Goal: Information Seeking & Learning: Learn about a topic

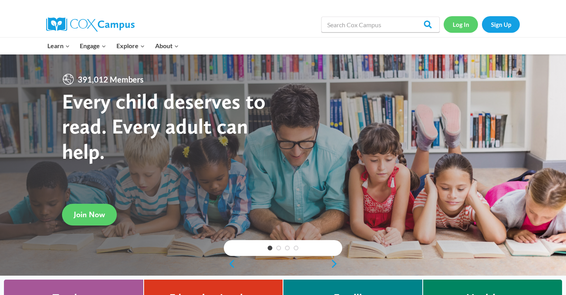
click at [451, 30] on link "Log In" at bounding box center [461, 24] width 34 height 16
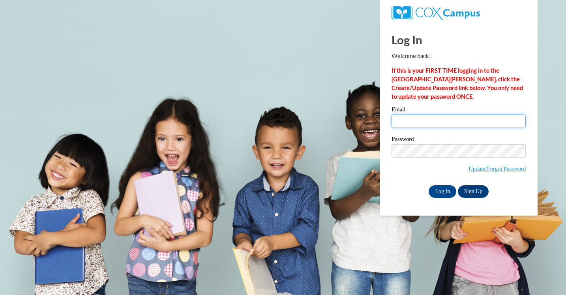
click at [418, 120] on input "Email" at bounding box center [459, 120] width 134 height 13
type input "abbie.ramon@muskegonorway.org"
click at [444, 193] on input "Log In" at bounding box center [443, 191] width 28 height 13
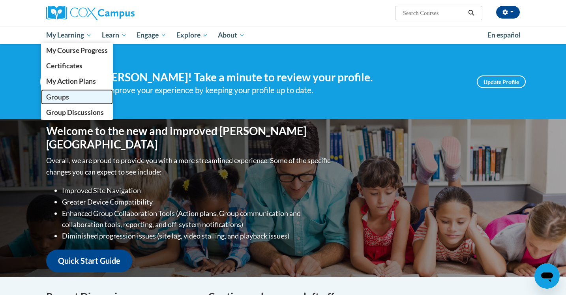
click at [67, 96] on span "Groups" at bounding box center [57, 97] width 23 height 8
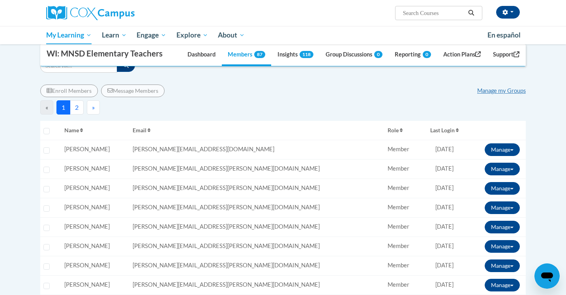
scroll to position [55, 0]
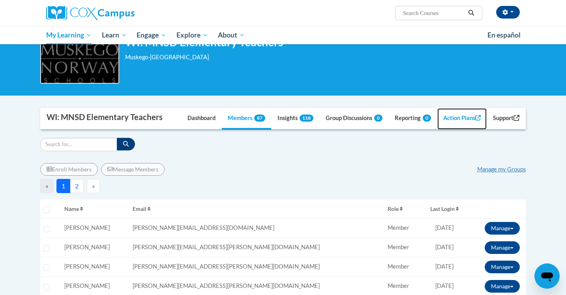
click at [458, 114] on link "Action Plans" at bounding box center [462, 118] width 50 height 21
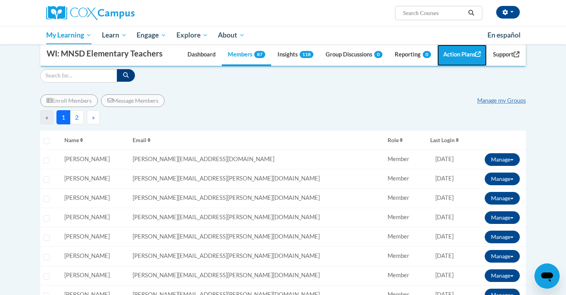
scroll to position [0, 0]
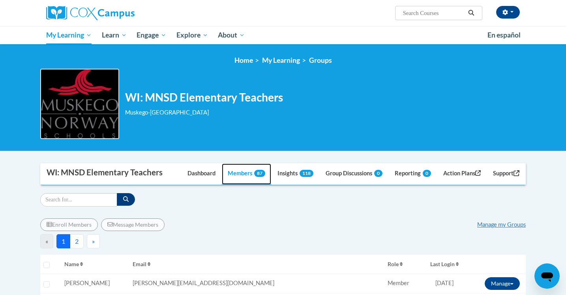
click at [233, 176] on link "Members 87" at bounding box center [246, 173] width 49 height 21
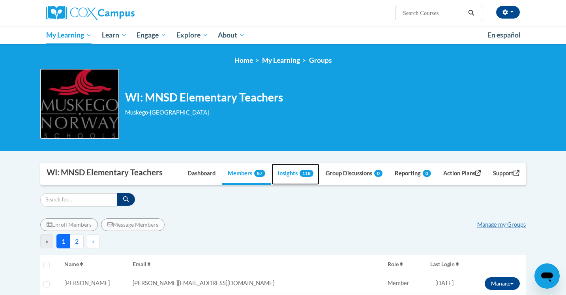
click at [281, 176] on link "Insights 118" at bounding box center [296, 173] width 48 height 21
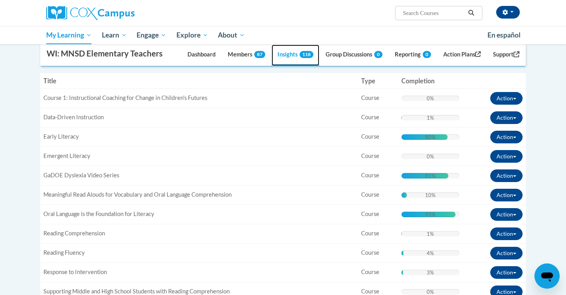
scroll to position [187, 0]
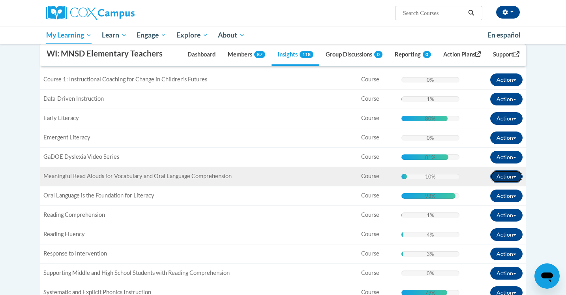
click at [519, 176] on button "Action" at bounding box center [506, 176] width 32 height 13
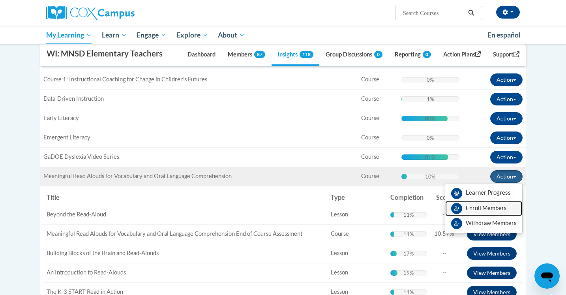
click at [502, 210] on span "Enroll Members" at bounding box center [486, 207] width 41 height 7
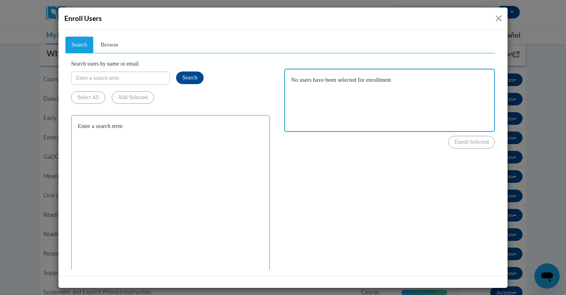
scroll to position [0, 0]
click at [110, 37] on link "Browse" at bounding box center [109, 44] width 30 height 17
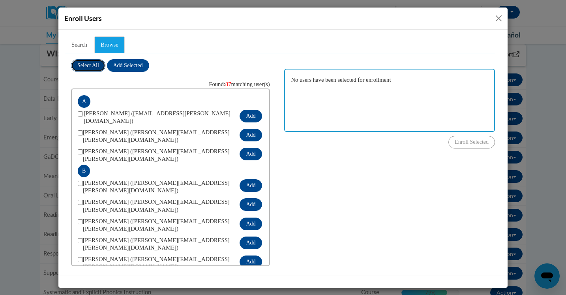
click at [89, 71] on button "Select All" at bounding box center [88, 65] width 34 height 13
checkbox input "true"
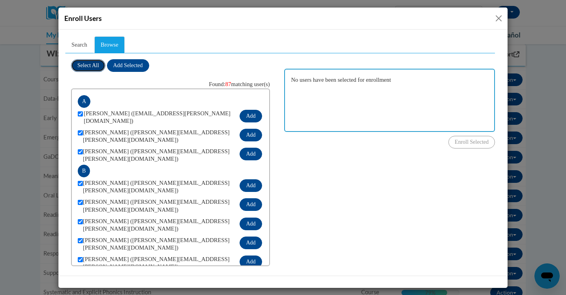
checkbox input "true"
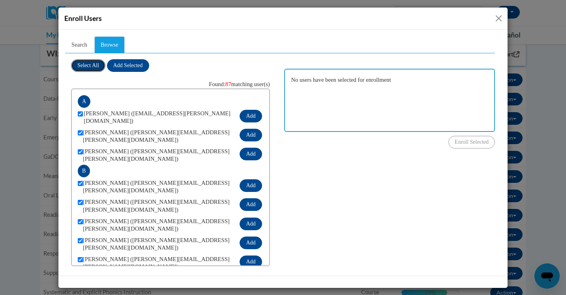
checkbox input "true"
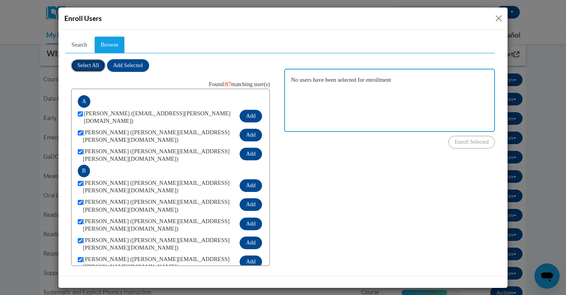
checkbox input "true"
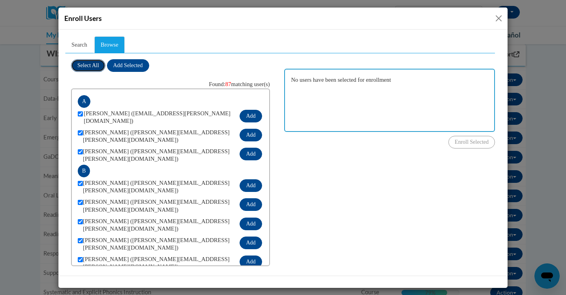
checkbox input "true"
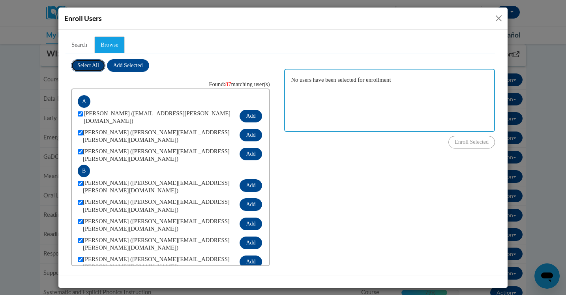
checkbox input "true"
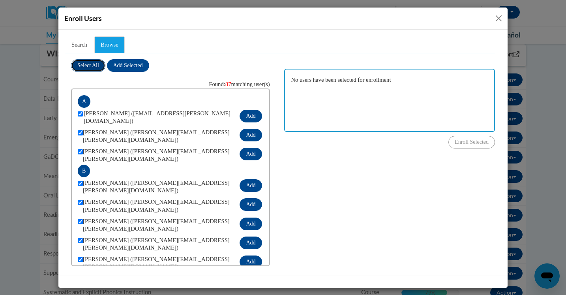
checkbox input "true"
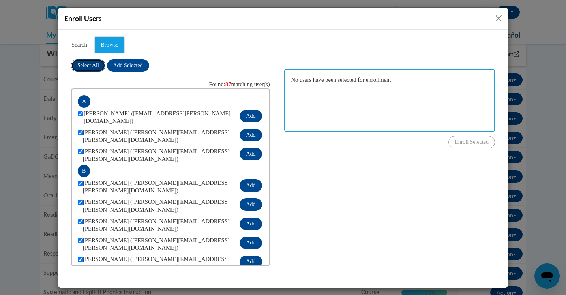
checkbox input "true"
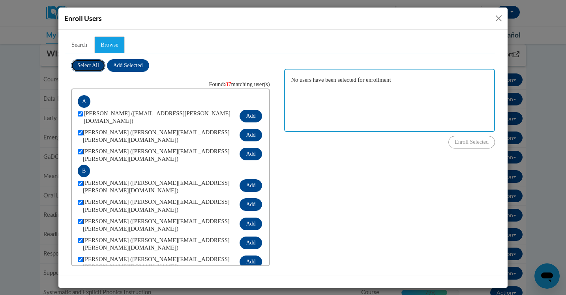
checkbox input "true"
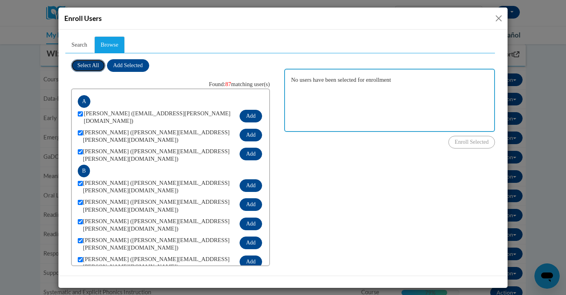
checkbox input "true"
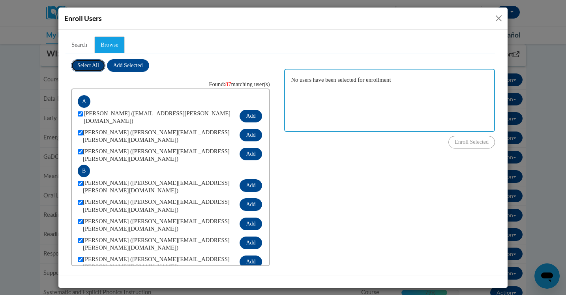
checkbox input "true"
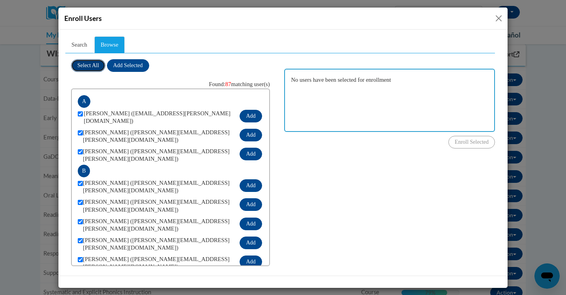
checkbox input "true"
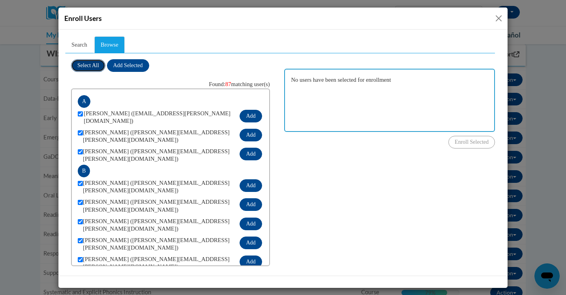
checkbox input "true"
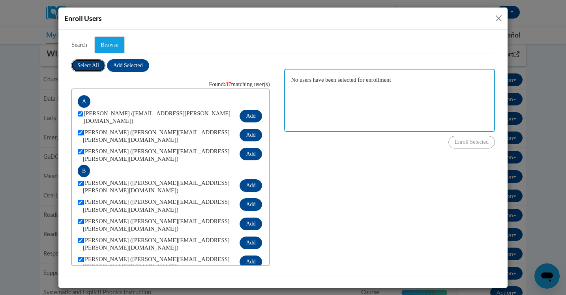
checkbox input "true"
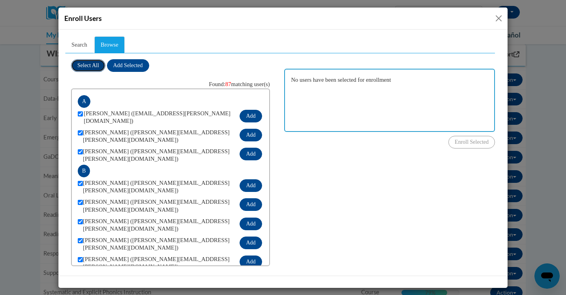
checkbox input "true"
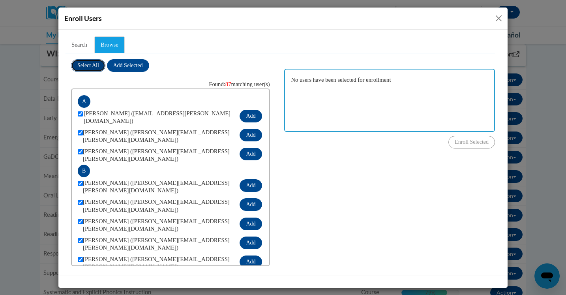
checkbox input "true"
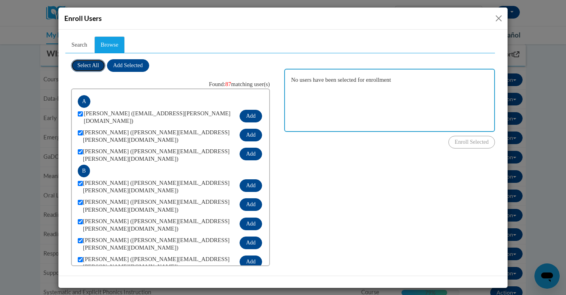
checkbox input "true"
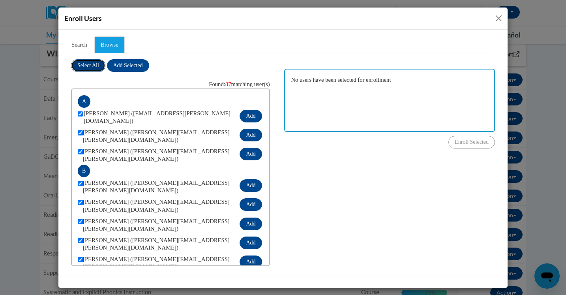
checkbox input "true"
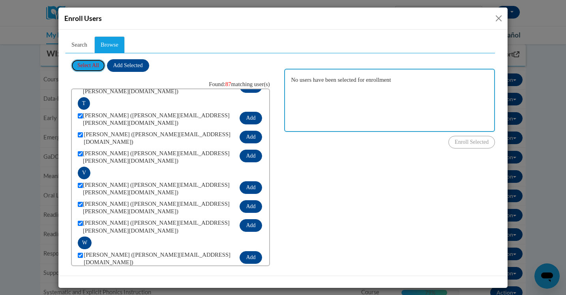
scroll to position [3, 0]
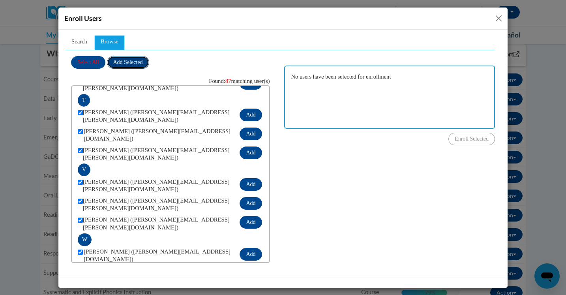
click at [126, 64] on span "Add Selected" at bounding box center [128, 62] width 30 height 6
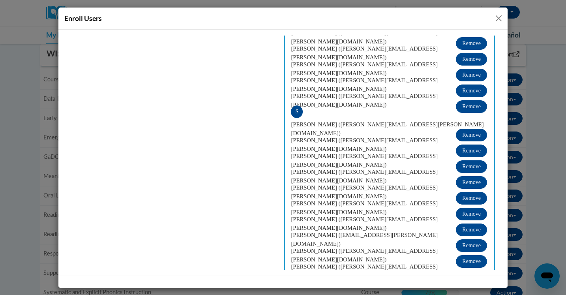
scroll to position [1443, 0]
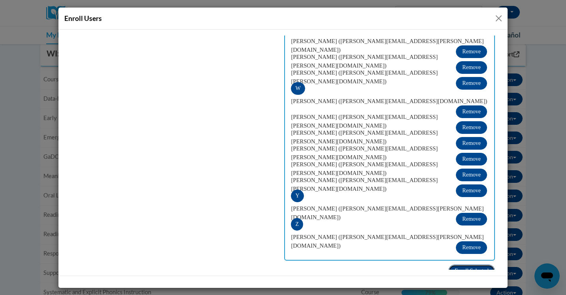
click at [472, 267] on span "Enroll Selected" at bounding box center [472, 270] width 34 height 6
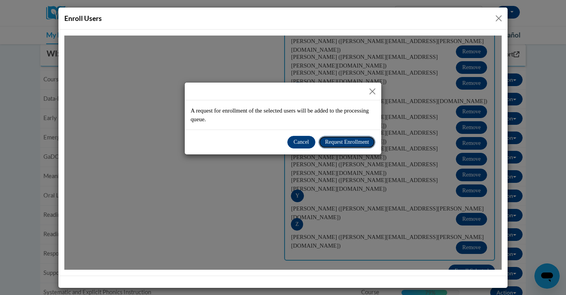
click at [326, 144] on span "Request Enrollment" at bounding box center [347, 142] width 44 height 6
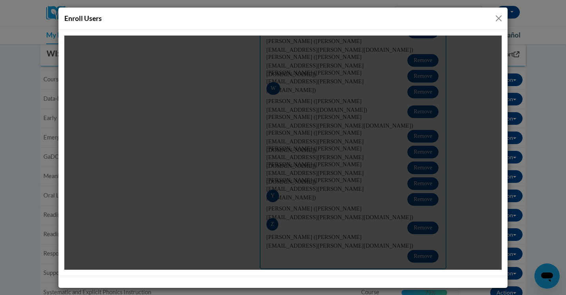
scroll to position [1680, 0]
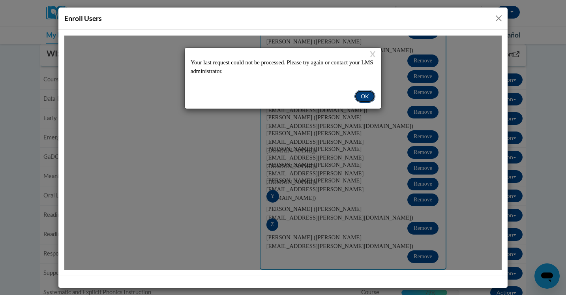
click at [360, 95] on button "OK" at bounding box center [364, 96] width 21 height 13
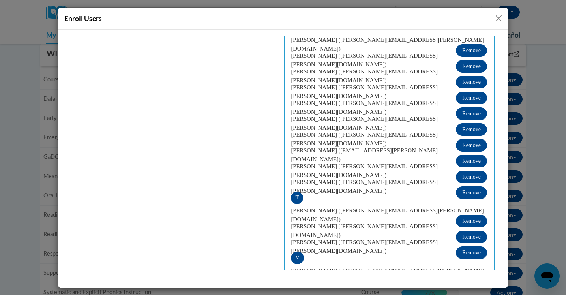
scroll to position [1443, 0]
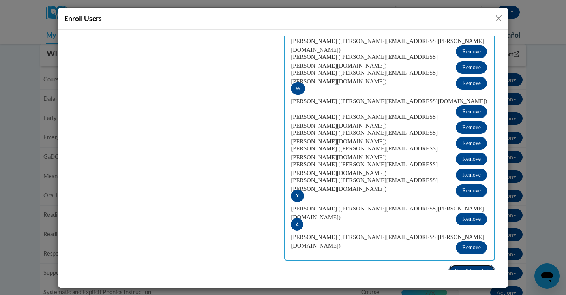
click at [465, 267] on span "Enroll Selected" at bounding box center [472, 270] width 34 height 6
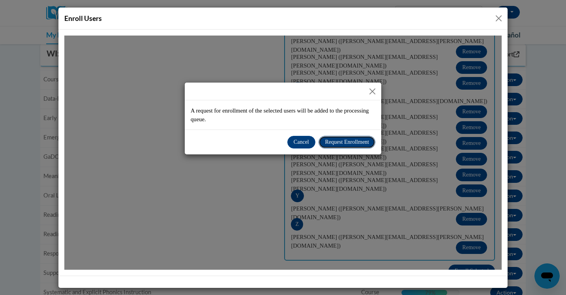
click at [358, 147] on button "Request Enrollment" at bounding box center [347, 141] width 57 height 13
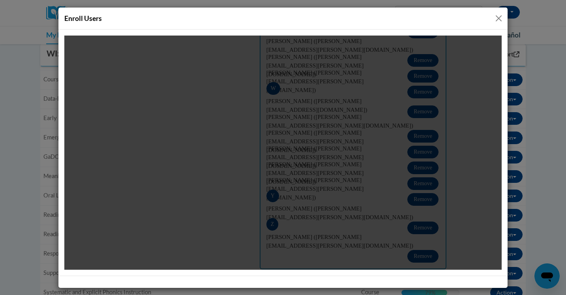
scroll to position [1680, 0]
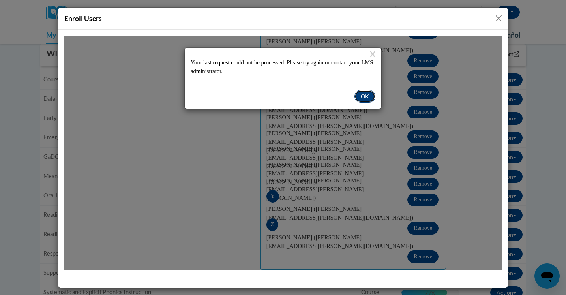
click at [373, 94] on button "OK" at bounding box center [364, 96] width 21 height 13
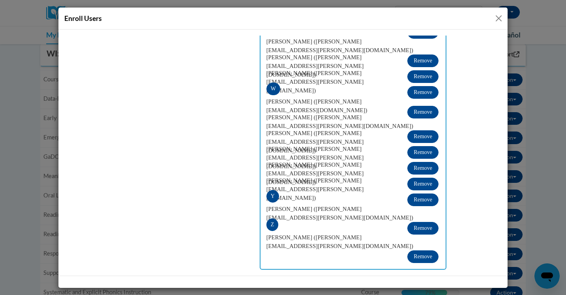
scroll to position [1557, 0]
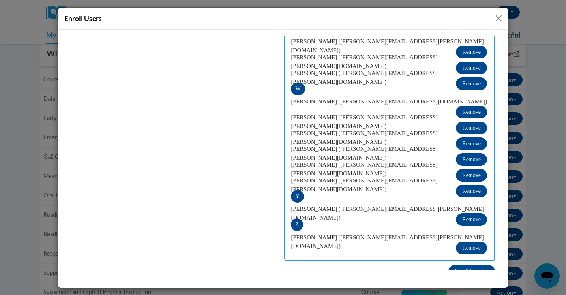
click at [496, 17] on button "Close" at bounding box center [499, 18] width 10 height 10
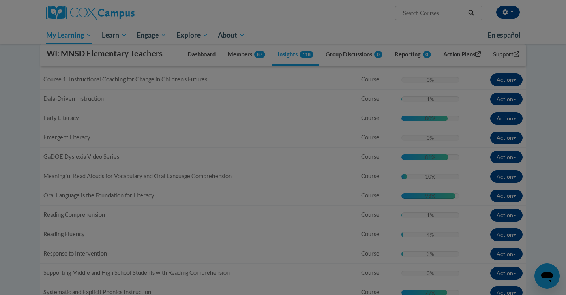
scroll to position [0, 0]
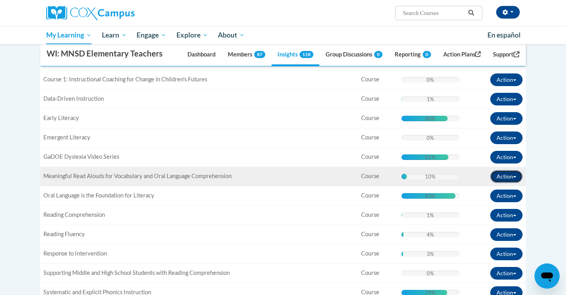
click at [518, 178] on button "Action" at bounding box center [506, 176] width 32 height 13
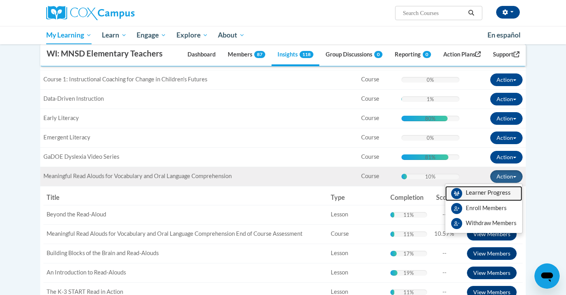
click at [503, 195] on span "View Members" at bounding box center [488, 195] width 45 height 0
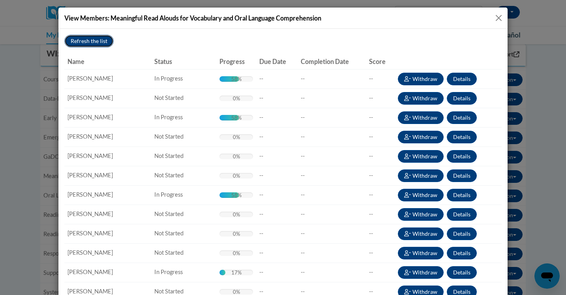
click at [98, 44] on button "Refresh the list" at bounding box center [88, 41] width 49 height 13
click at [495, 18] on button "Close" at bounding box center [499, 18] width 10 height 10
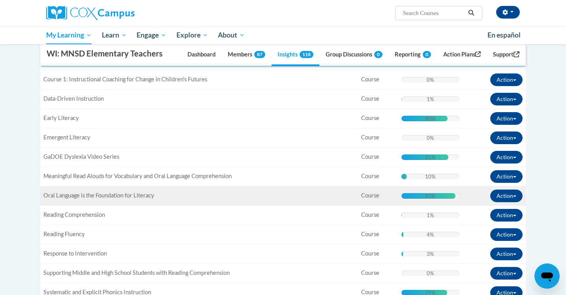
click at [457, 196] on div "93% Complete 93%" at bounding box center [430, 196] width 58 height 6
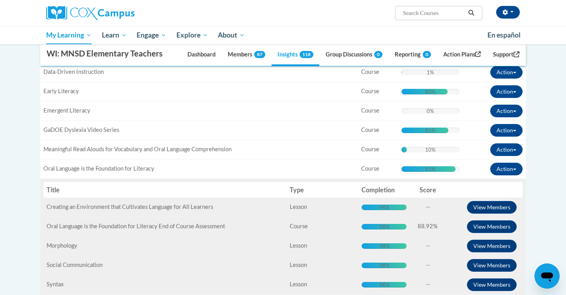
scroll to position [191, 0]
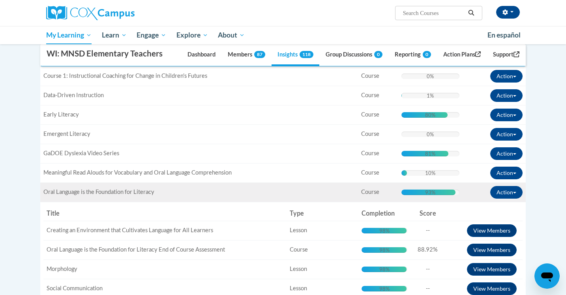
click at [469, 191] on div "Action View Members Enroll Members Withdraw Members" at bounding box center [494, 192] width 57 height 13
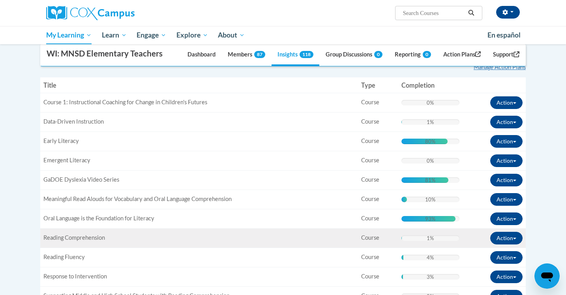
scroll to position [0, 0]
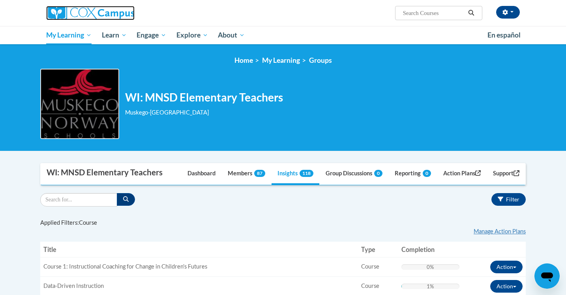
click at [84, 8] on img at bounding box center [90, 13] width 88 height 14
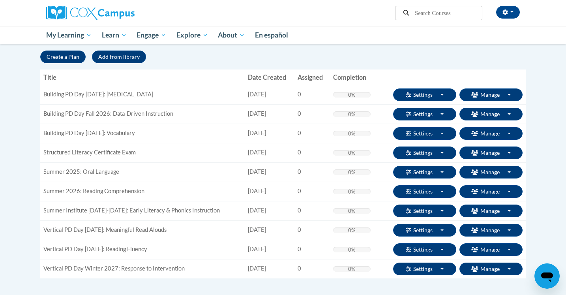
scroll to position [81, 0]
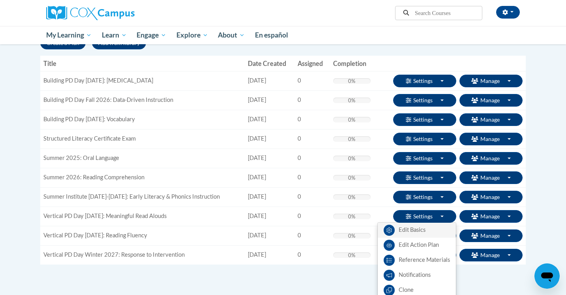
click at [420, 228] on link "Edit Basics" at bounding box center [417, 230] width 78 height 15
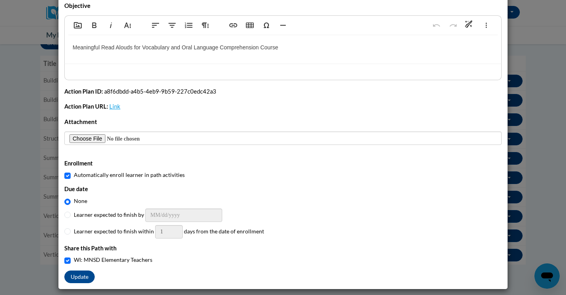
scroll to position [70, 0]
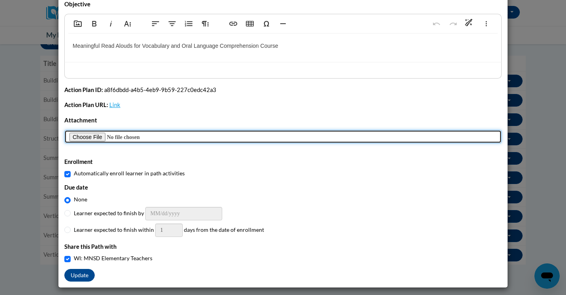
click at [85, 139] on input "Marquee" at bounding box center [282, 136] width 437 height 13
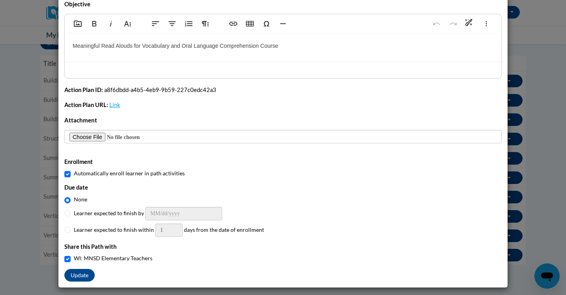
click at [94, 145] on div "Maximum file size: 1 MB" at bounding box center [282, 141] width 437 height 22
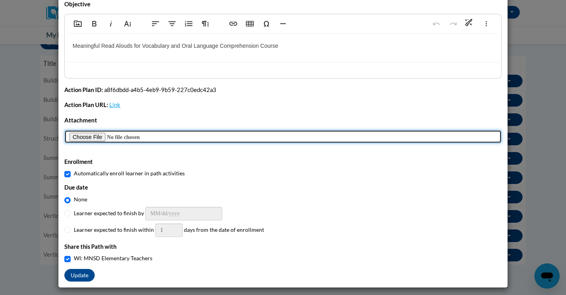
click at [92, 137] on input "Marquee" at bounding box center [282, 136] width 437 height 13
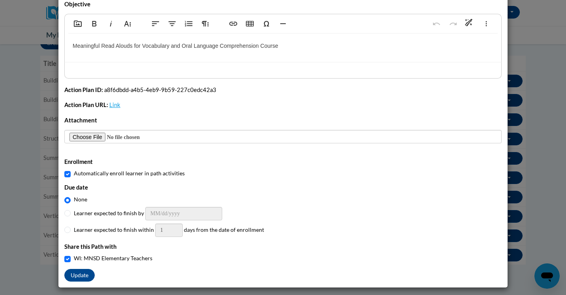
click at [236, 184] on h6 "Due date" at bounding box center [282, 187] width 437 height 7
click at [67, 215] on input "Learner expected to finish by" at bounding box center [67, 213] width 6 height 6
radio input "true"
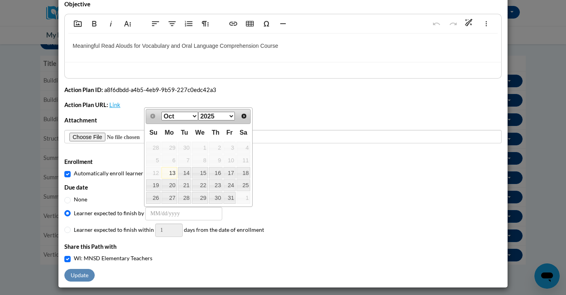
click at [189, 115] on select "Oct Nov Dec" at bounding box center [179, 116] width 37 height 9
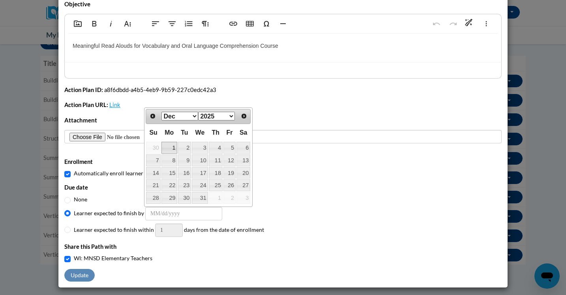
click at [168, 147] on link "1" at bounding box center [169, 148] width 16 height 12
type input "12/01/2025"
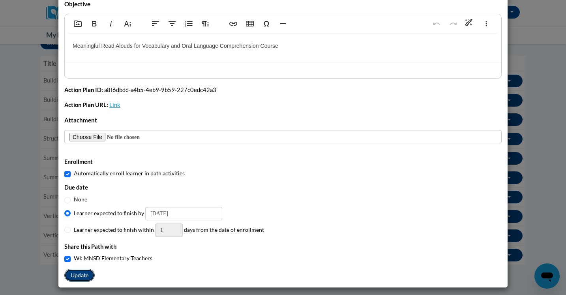
click at [81, 274] on button "Update" at bounding box center [79, 275] width 30 height 13
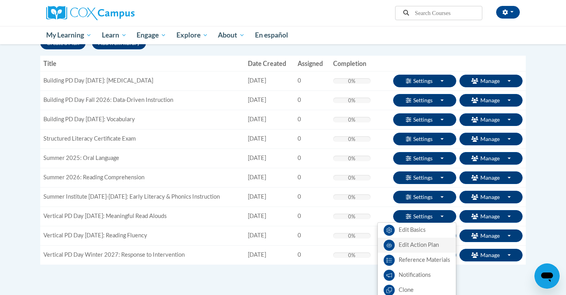
click at [422, 246] on link "Edit Action Plan" at bounding box center [417, 245] width 78 height 15
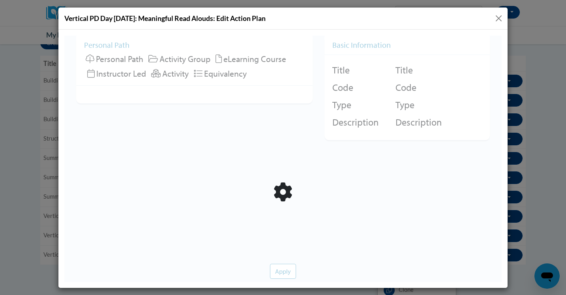
scroll to position [0, 0]
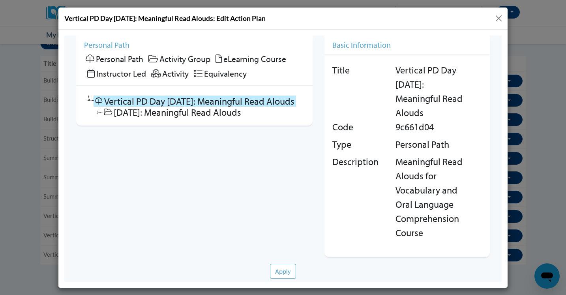
click at [99, 112] on icon at bounding box center [98, 111] width 9 height 11
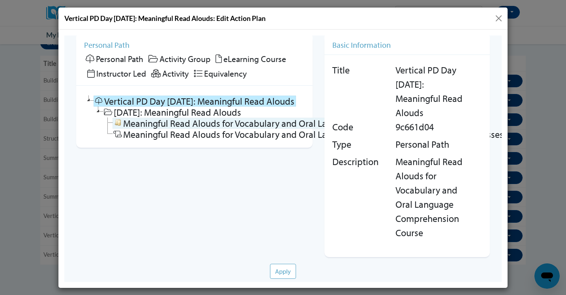
click at [142, 123] on link "Meaningful Read Alouds for Vocabulary and Oral Language Comprehension" at bounding box center [267, 122] width 311 height 11
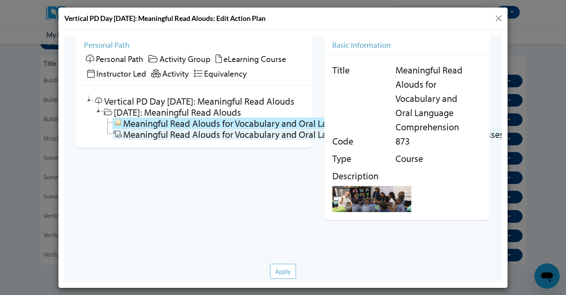
click at [142, 137] on link "Meaningful Read Alouds for Vocabulary and Oral Language Comprehension End of Co…" at bounding box center [321, 133] width 418 height 11
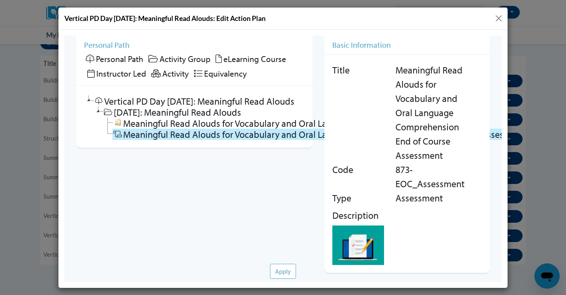
scroll to position [12, 0]
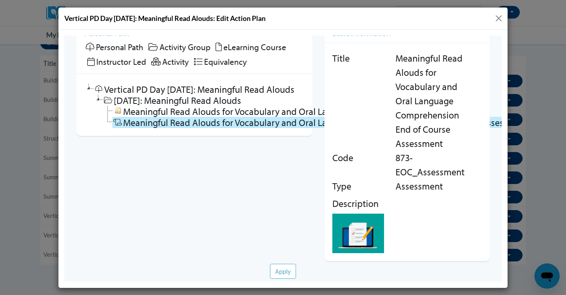
click at [501, 13] on button "Close" at bounding box center [499, 18] width 10 height 10
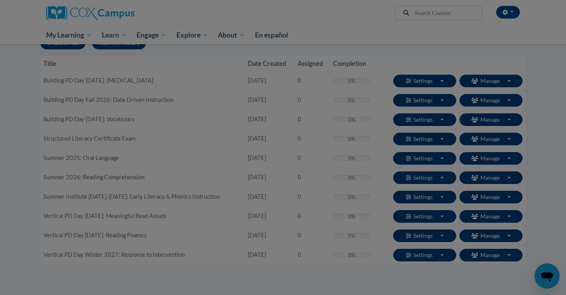
scroll to position [0, 0]
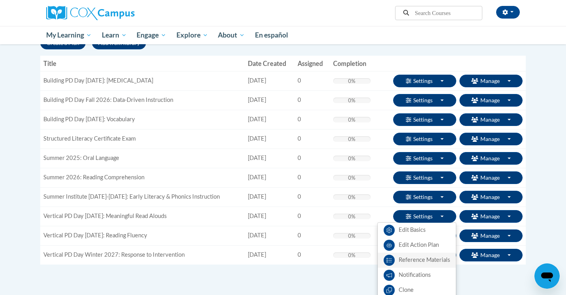
click at [429, 261] on link "Reference Materials" at bounding box center [417, 260] width 78 height 15
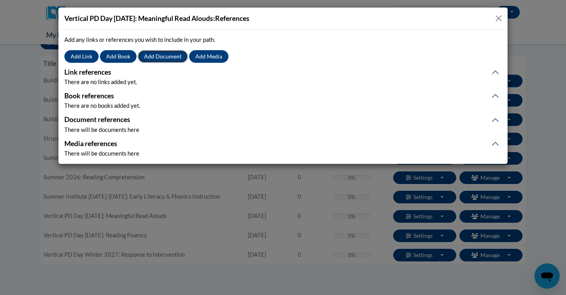
click at [154, 59] on button "Add Document" at bounding box center [163, 56] width 50 height 13
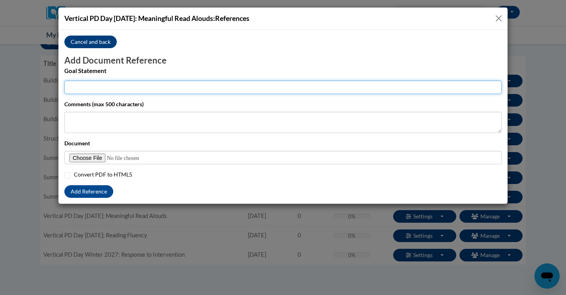
click at [114, 86] on input "Title (max 200 characters)" at bounding box center [282, 87] width 437 height 13
type input "Meaningful Read Alouds Note Taking Document"
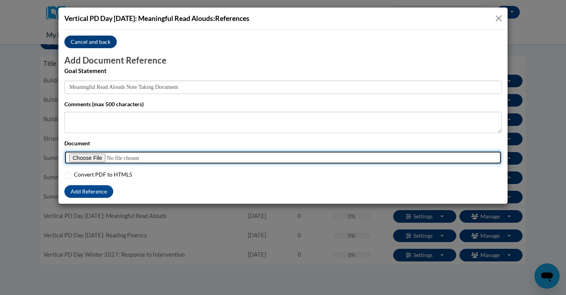
click at [74, 163] on input "Document" at bounding box center [282, 157] width 437 height 13
type input "C:\fakepath\Read Alouds Note-Taking Sheet (1).pdf"
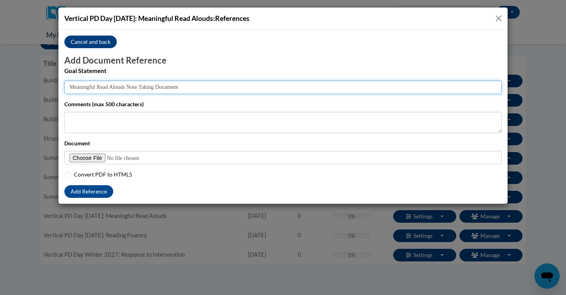
click at [169, 90] on input "Meaningful Read Alouds Note Taking Document" at bounding box center [282, 87] width 437 height 13
type input "Meaningful Read Alouds Note Taking Sheet"
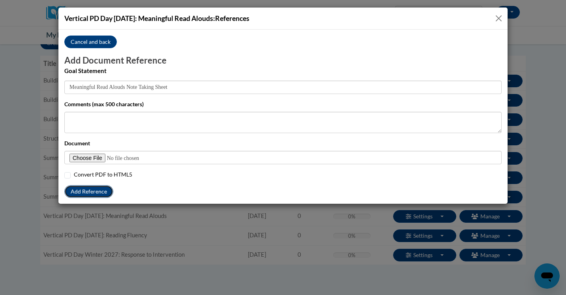
click at [101, 193] on button "Add Reference" at bounding box center [88, 191] width 49 height 13
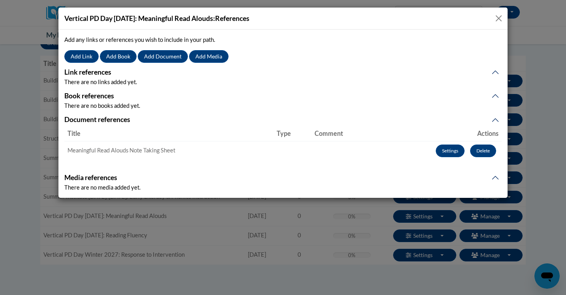
click at [500, 19] on button "Close" at bounding box center [499, 18] width 10 height 10
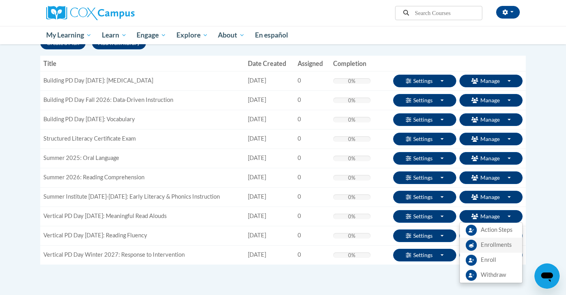
click at [499, 246] on span "Enrollments" at bounding box center [496, 245] width 31 height 8
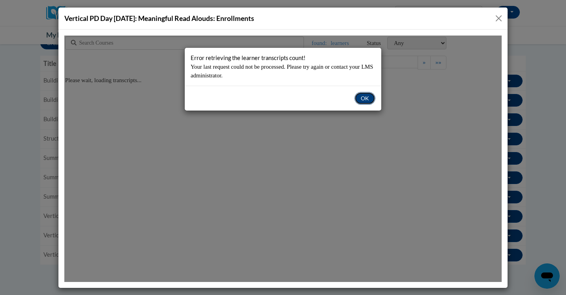
click at [366, 99] on button "OK" at bounding box center [364, 98] width 21 height 13
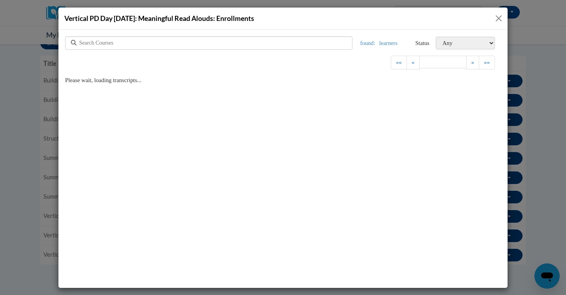
click at [494, 19] on button "Close" at bounding box center [499, 18] width 10 height 10
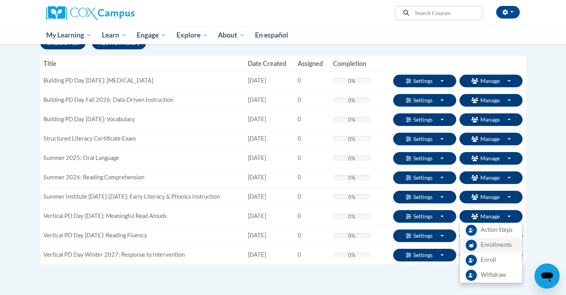
click at [499, 244] on span "Enrollments" at bounding box center [496, 245] width 31 height 8
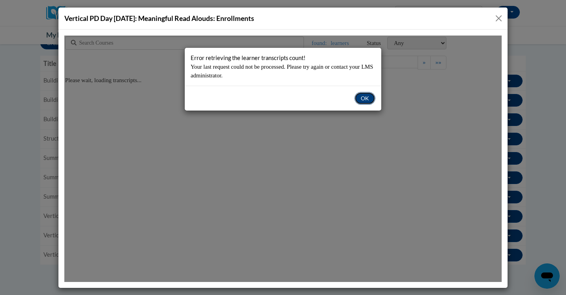
click at [366, 100] on button "OK" at bounding box center [364, 98] width 21 height 13
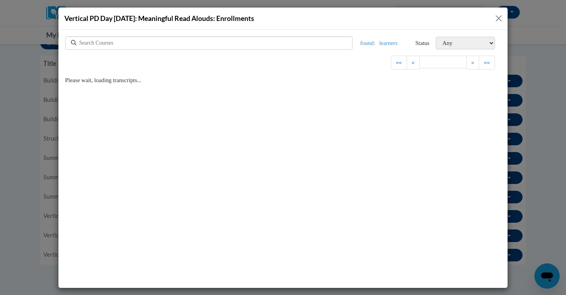
click at [501, 22] on button "Close" at bounding box center [499, 18] width 10 height 10
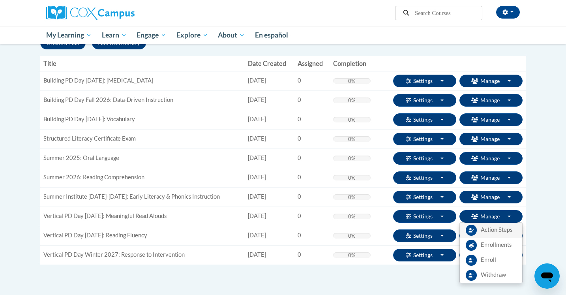
click at [498, 231] on span "Action Steps" at bounding box center [497, 230] width 32 height 8
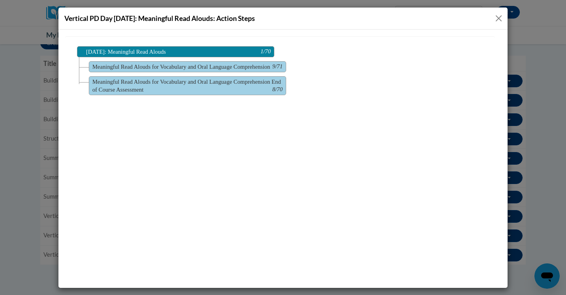
click at [499, 19] on button "Close" at bounding box center [499, 18] width 10 height 10
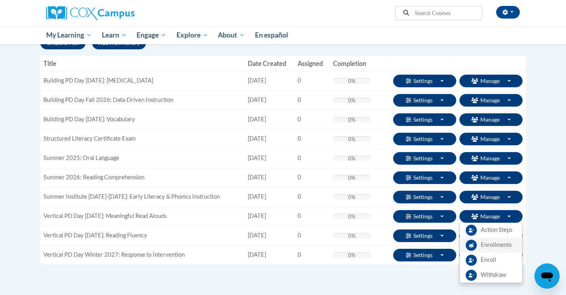
click at [481, 247] on span "Enrollments" at bounding box center [496, 245] width 31 height 8
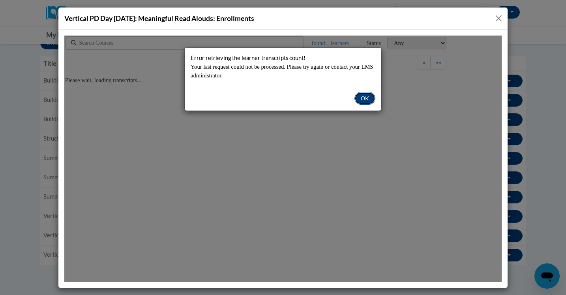
click at [370, 101] on button "OK" at bounding box center [364, 98] width 21 height 13
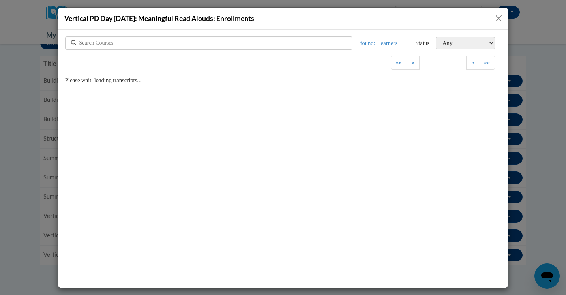
click at [497, 15] on button "Close" at bounding box center [499, 18] width 10 height 10
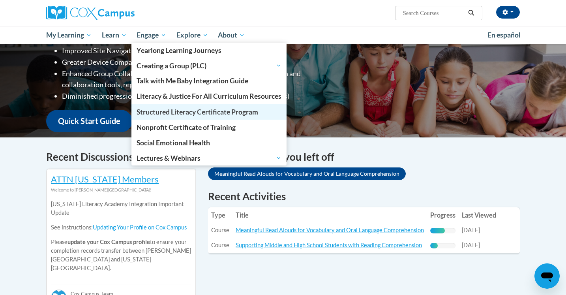
scroll to position [211, 0]
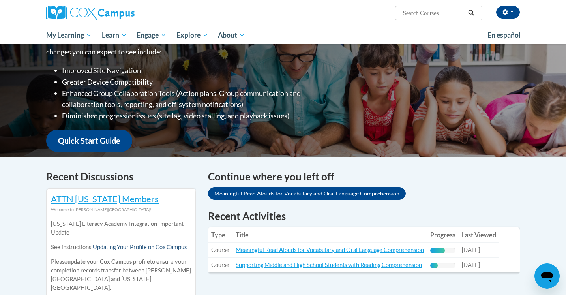
scroll to position [0, 0]
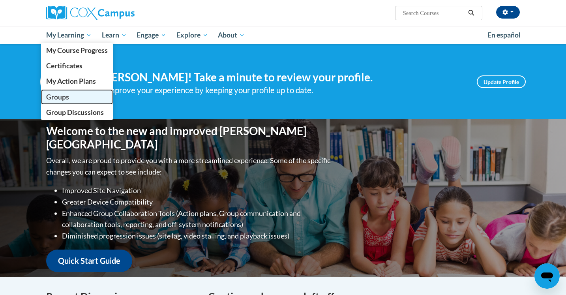
click at [75, 96] on link "Groups" at bounding box center [77, 96] width 72 height 15
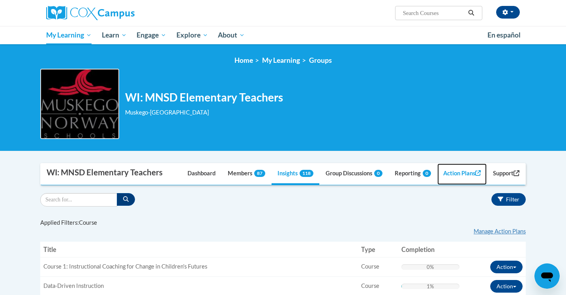
click at [462, 173] on link "Action Plans" at bounding box center [462, 173] width 50 height 21
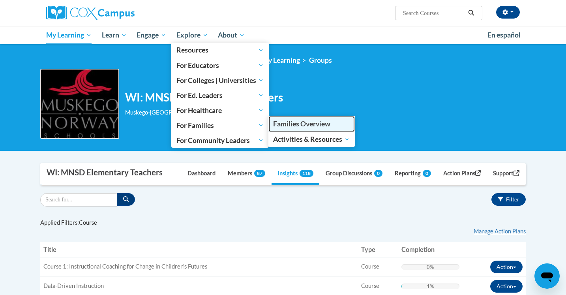
click at [289, 126] on span "Families Overview" at bounding box center [301, 124] width 57 height 8
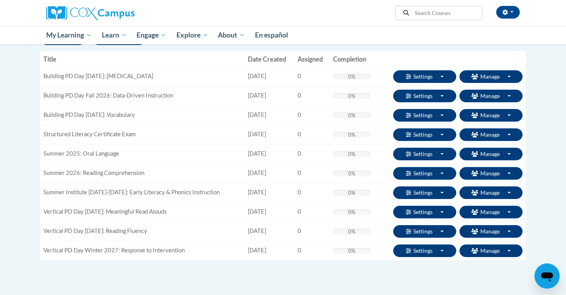
scroll to position [114, 0]
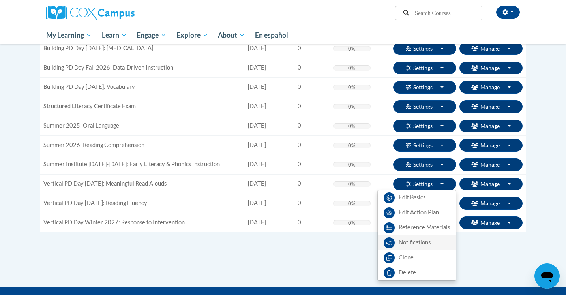
click at [412, 243] on link "Notifications" at bounding box center [417, 242] width 78 height 15
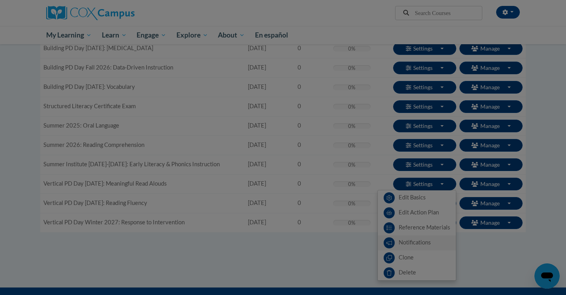
scroll to position [0, 0]
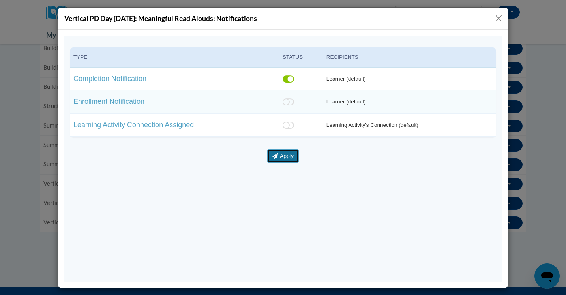
click at [283, 156] on button "Apply" at bounding box center [283, 155] width 32 height 13
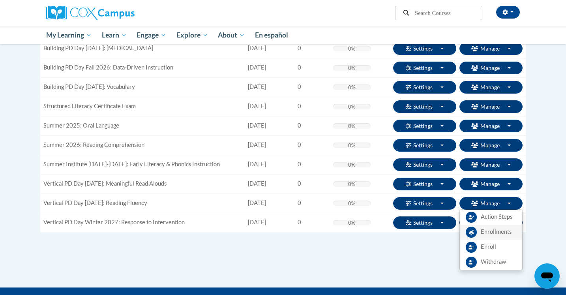
click at [498, 231] on span "Enrollments" at bounding box center [496, 232] width 31 height 8
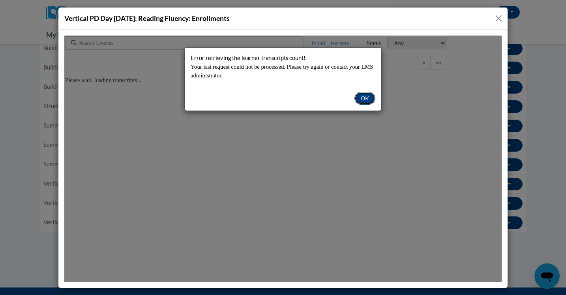
click at [362, 96] on button "OK" at bounding box center [364, 98] width 21 height 13
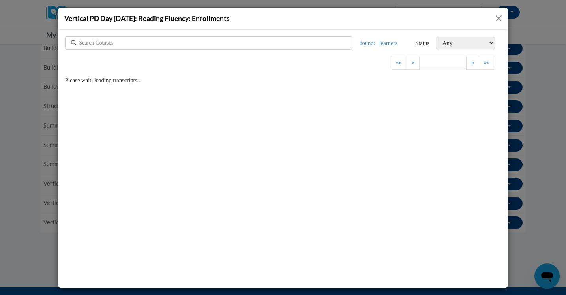
click at [497, 19] on button "Close" at bounding box center [499, 18] width 10 height 10
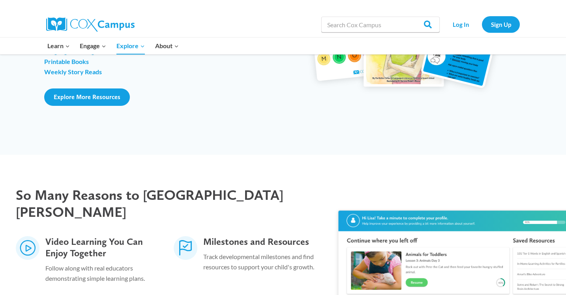
scroll to position [701, 0]
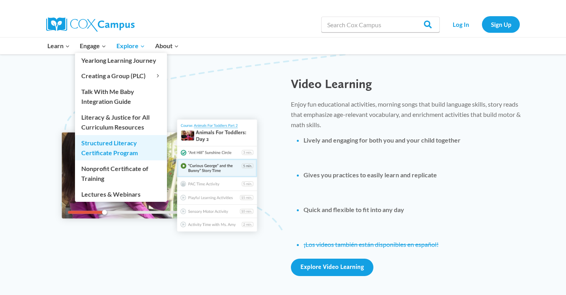
click at [107, 148] on link "Structured Literacy Certificate Program" at bounding box center [121, 147] width 92 height 25
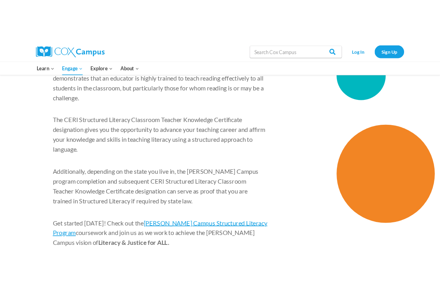
scroll to position [1249, 0]
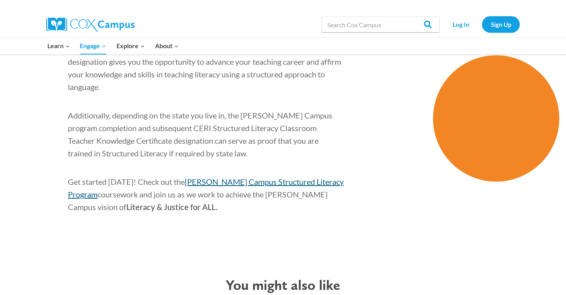
click at [251, 177] on span "[PERSON_NAME] Campus Structured Literacy Program" at bounding box center [206, 188] width 276 height 22
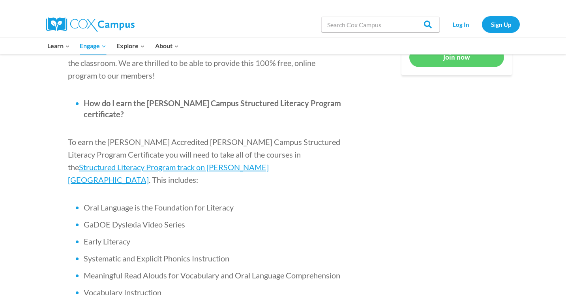
scroll to position [457, 0]
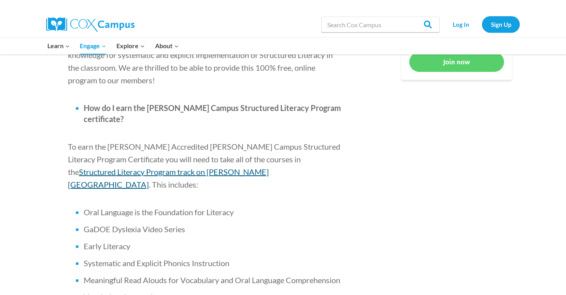
click at [264, 167] on span "Structured Literacy Program track on [PERSON_NAME][GEOGRAPHIC_DATA]" at bounding box center [168, 178] width 201 height 22
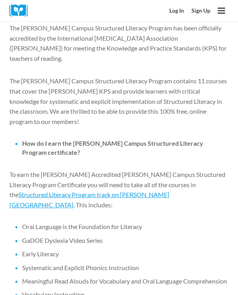
scroll to position [0, 0]
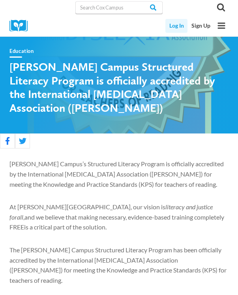
click at [176, 27] on link "Log In" at bounding box center [176, 26] width 22 height 14
click at [176, 26] on link "Log In" at bounding box center [176, 26] width 22 height 14
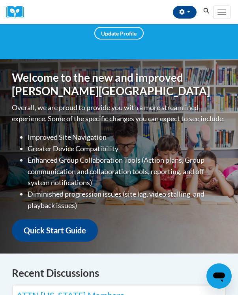
scroll to position [101, 0]
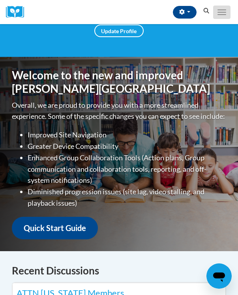
click at [222, 17] on button "Toggle navigation" at bounding box center [221, 12] width 17 height 13
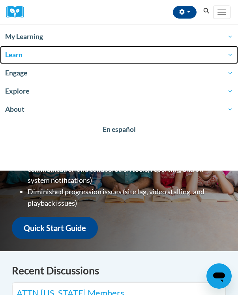
click at [207, 53] on span "Learn" at bounding box center [119, 54] width 228 height 9
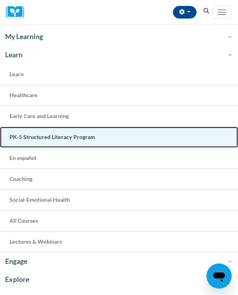
click at [71, 140] on span "PK-5 Structured Literacy Program" at bounding box center [52, 136] width 86 height 7
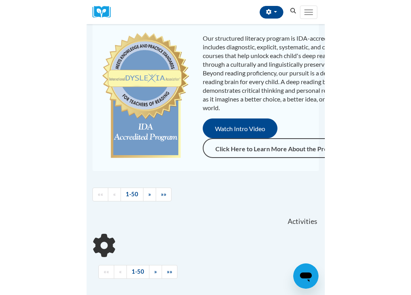
scroll to position [82, 0]
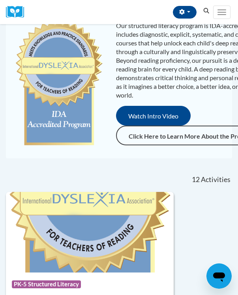
click at [1, 150] on div "Our structured literacy program is IDA-accredited and includes diagnostic, expl…" at bounding box center [119, 83] width 238 height 150
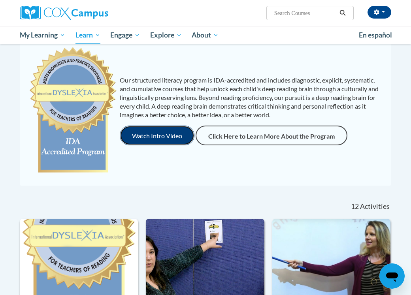
click at [142, 142] on button "Watch Intro Video" at bounding box center [157, 136] width 75 height 20
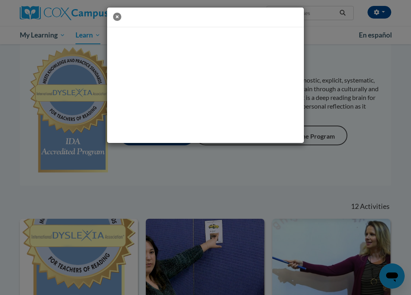
click at [115, 14] on icon "button" at bounding box center [117, 17] width 8 height 8
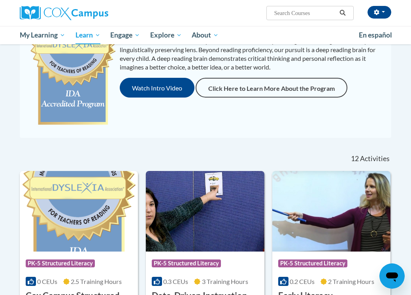
scroll to position [132, 0]
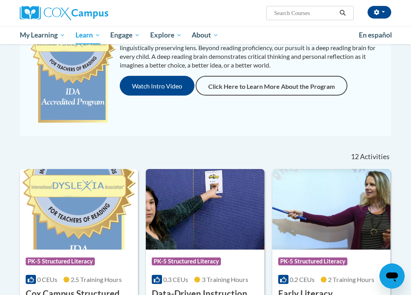
click at [214, 145] on div at bounding box center [221, 153] width 96 height 18
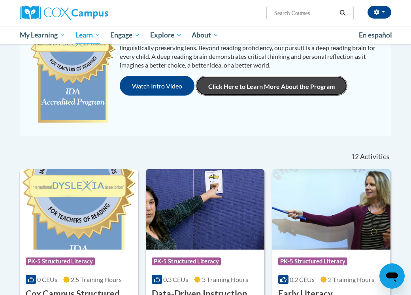
click at [238, 92] on link "Click Here to Learn More About the Program" at bounding box center [271, 86] width 152 height 20
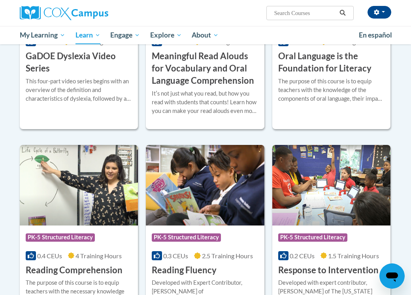
scroll to position [514, 0]
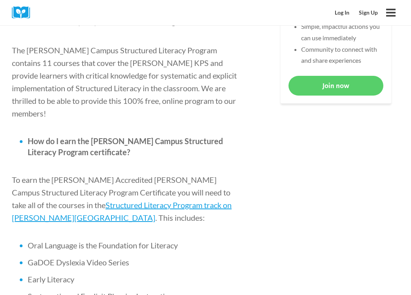
scroll to position [429, 0]
